Goal: Find specific page/section: Find specific page/section

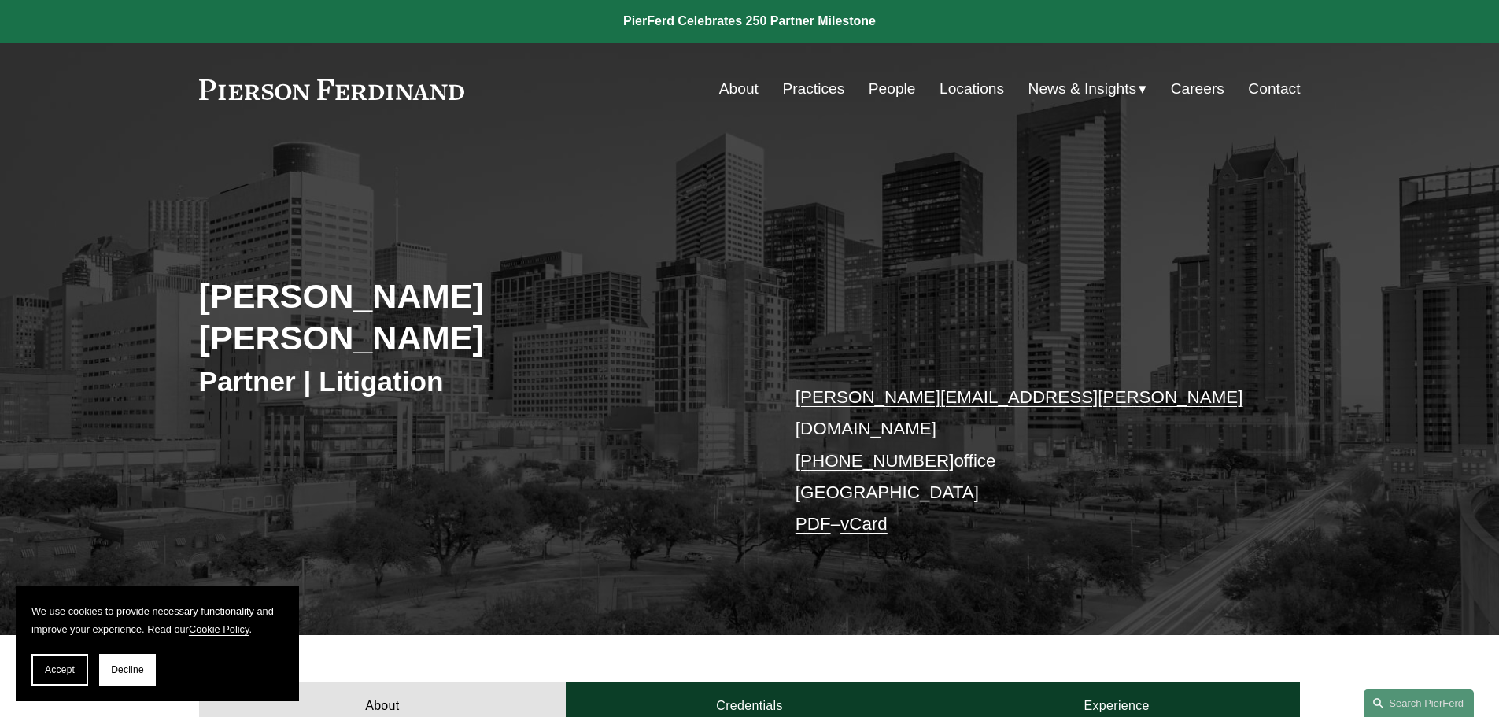
click at [899, 84] on link "People" at bounding box center [892, 89] width 47 height 30
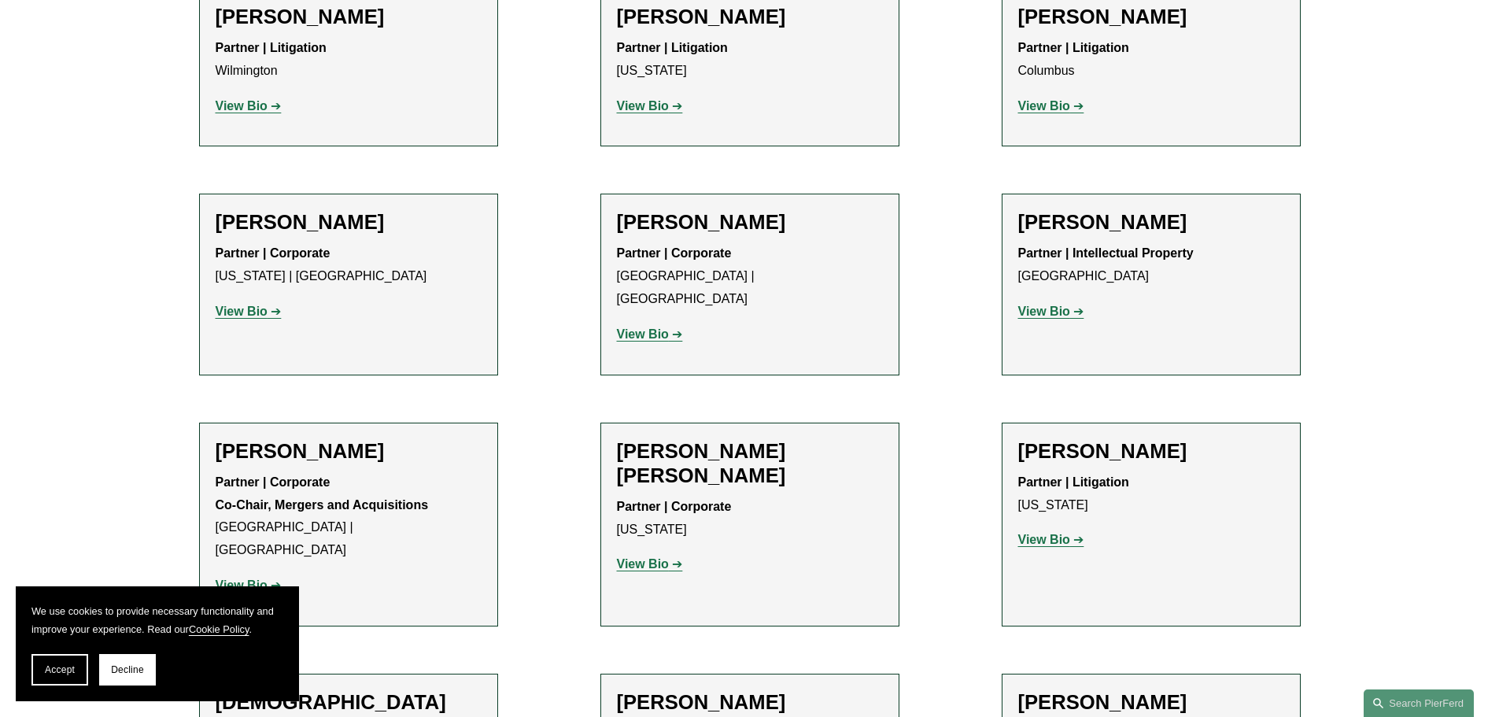
scroll to position [3934, 0]
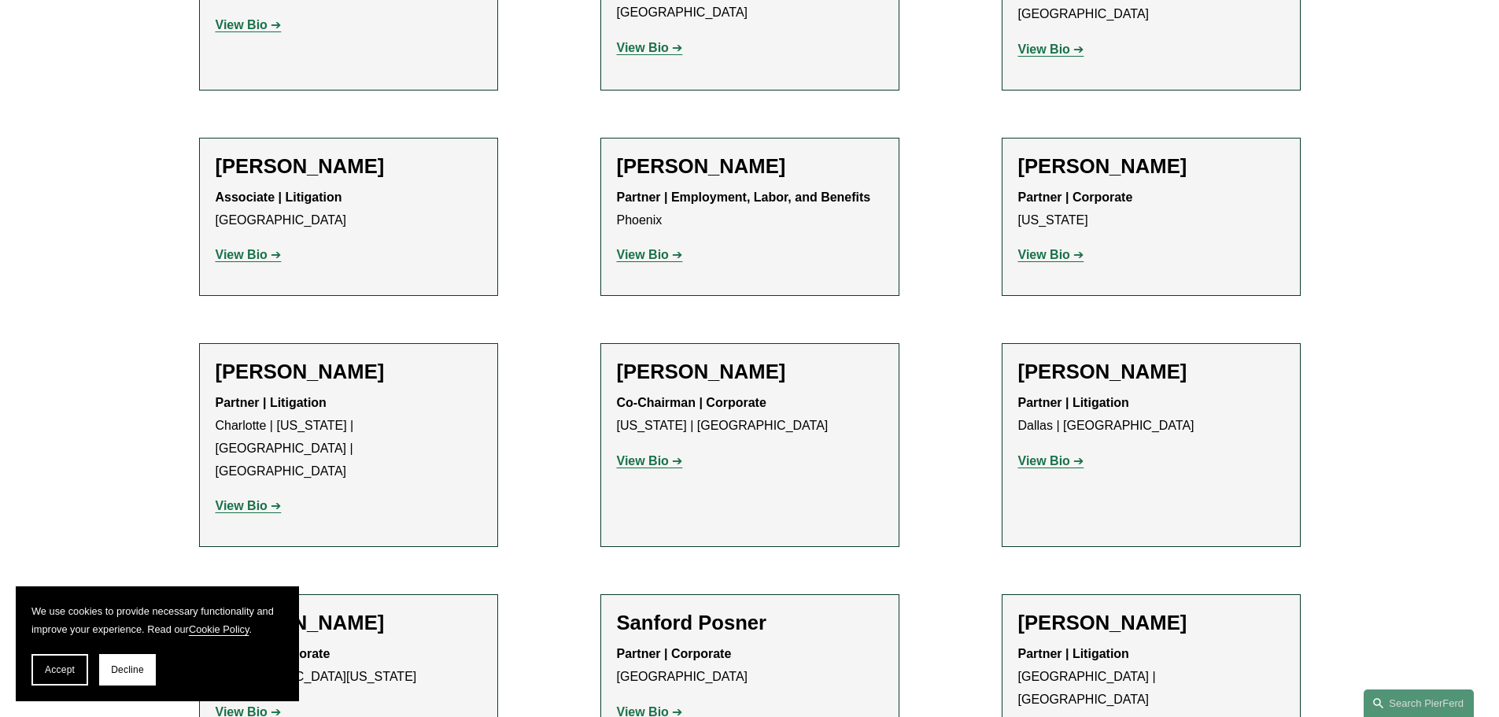
click at [76, 667] on button "Accept" at bounding box center [59, 669] width 57 height 31
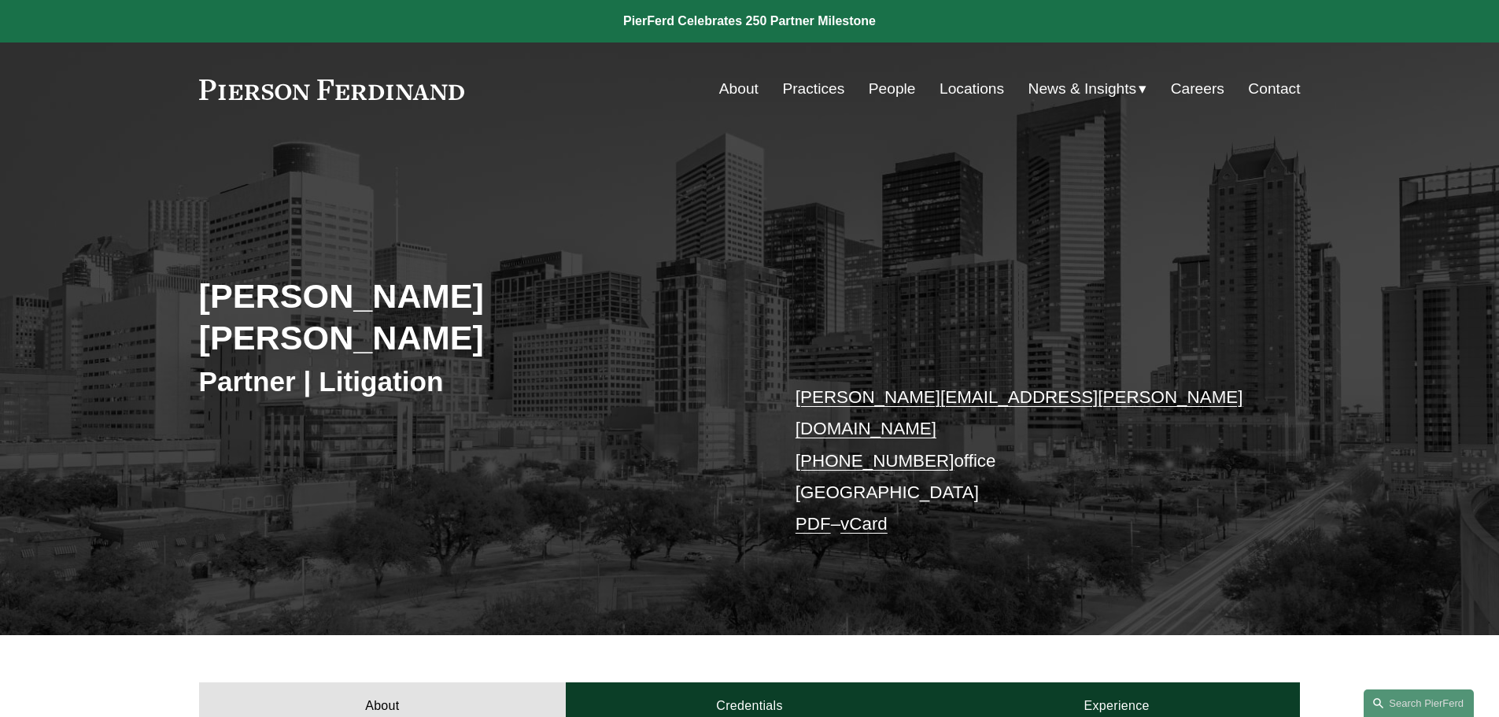
click at [639, 104] on div "Skip to Content About Practices People Locations" at bounding box center [749, 88] width 1499 height 93
